Goal: Transaction & Acquisition: Register for event/course

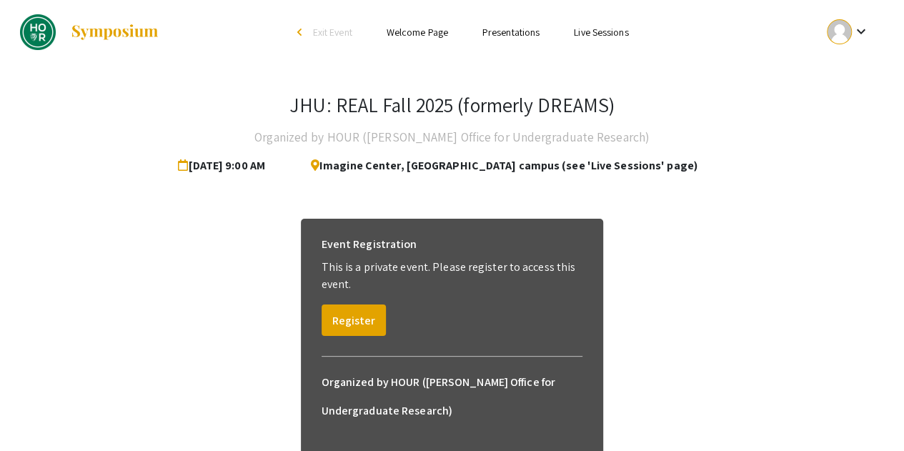
scroll to position [101, 0]
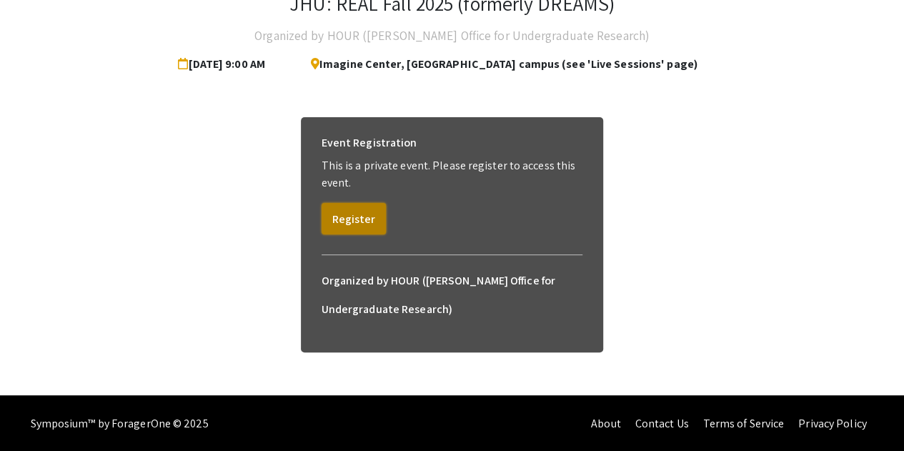
click at [364, 218] on button "Register" at bounding box center [353, 218] width 64 height 31
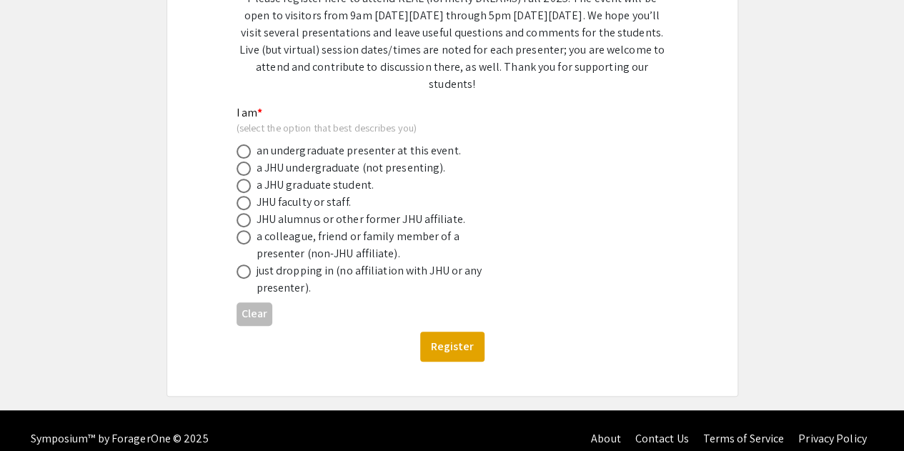
scroll to position [175, 0]
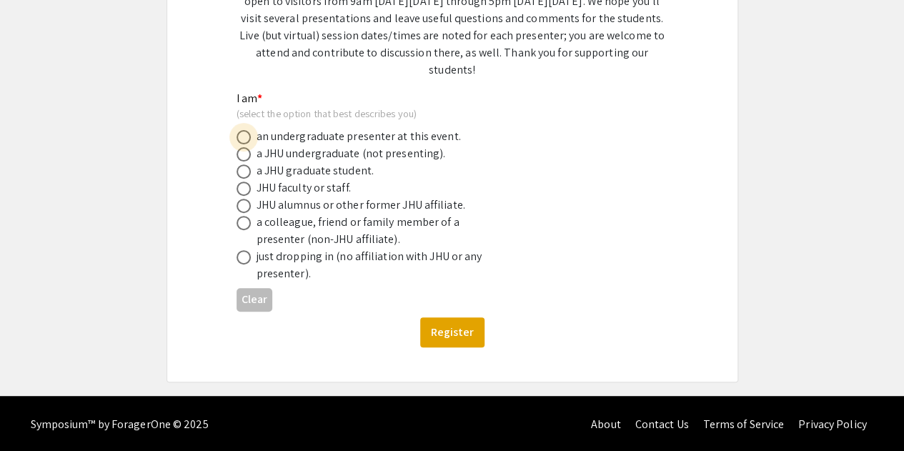
click at [241, 139] on span at bounding box center [243, 137] width 14 height 14
click at [241, 139] on input "radio" at bounding box center [243, 137] width 14 height 14
radio input "true"
click at [439, 329] on button "Register" at bounding box center [452, 332] width 64 height 30
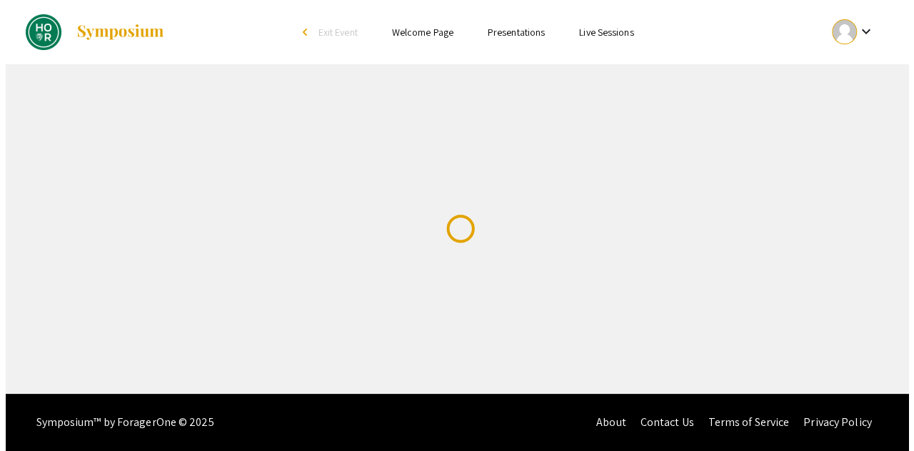
scroll to position [0, 0]
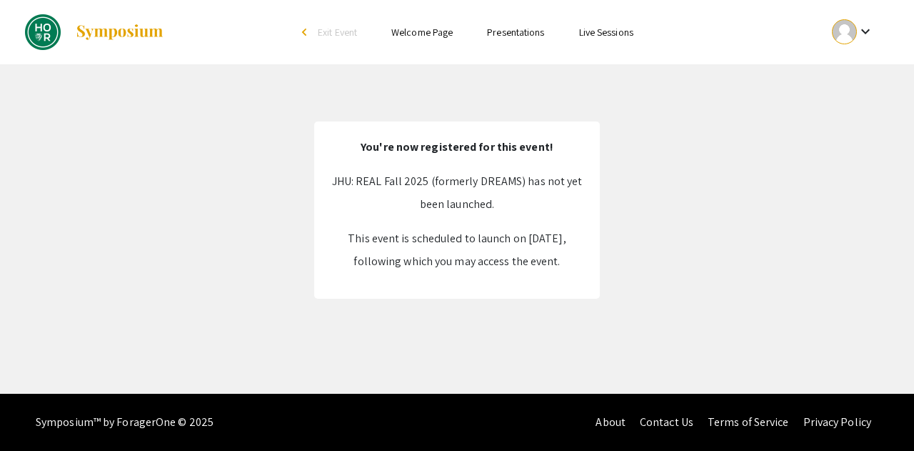
click at [868, 18] on div "keyboard_arrow_down" at bounding box center [853, 32] width 49 height 32
